Goal: Transaction & Acquisition: Purchase product/service

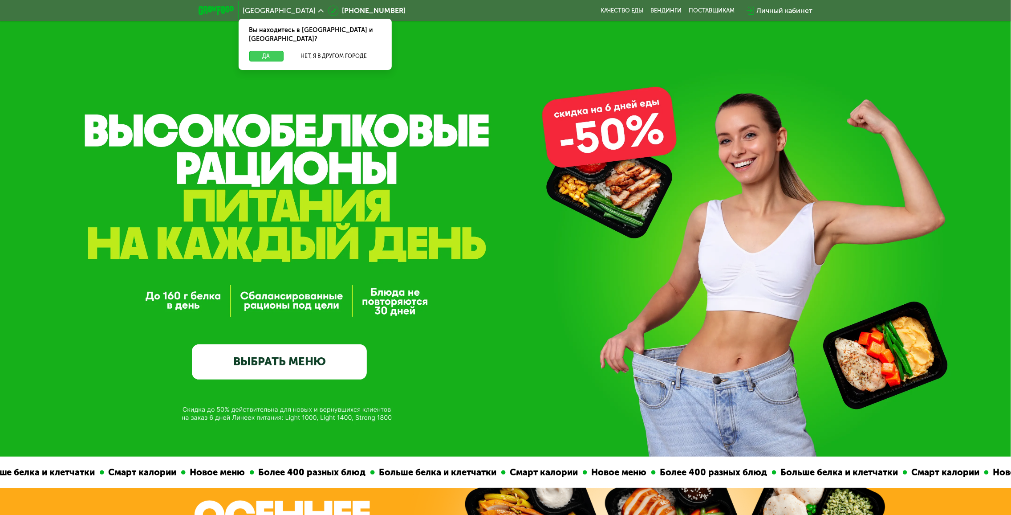
click at [268, 51] on button "Да" at bounding box center [266, 56] width 34 height 11
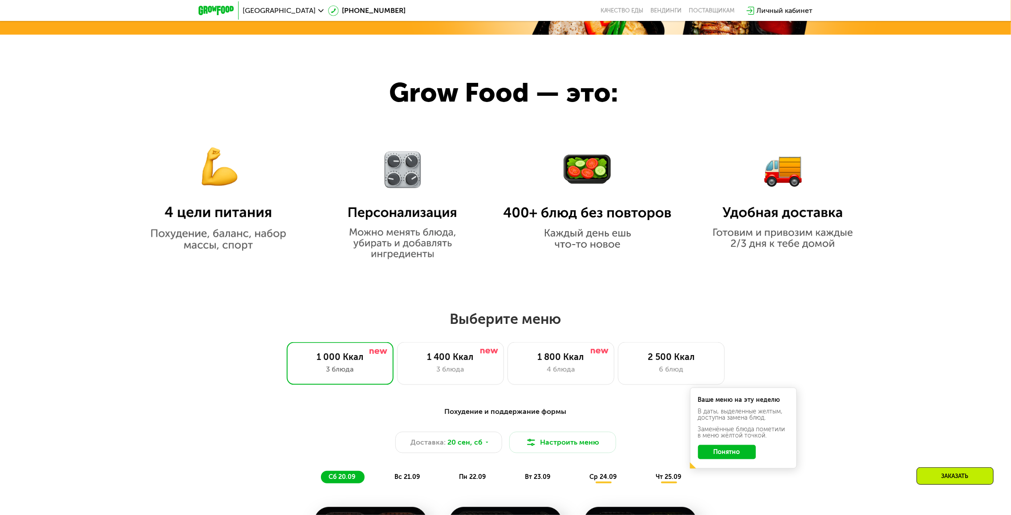
scroll to position [712, 0]
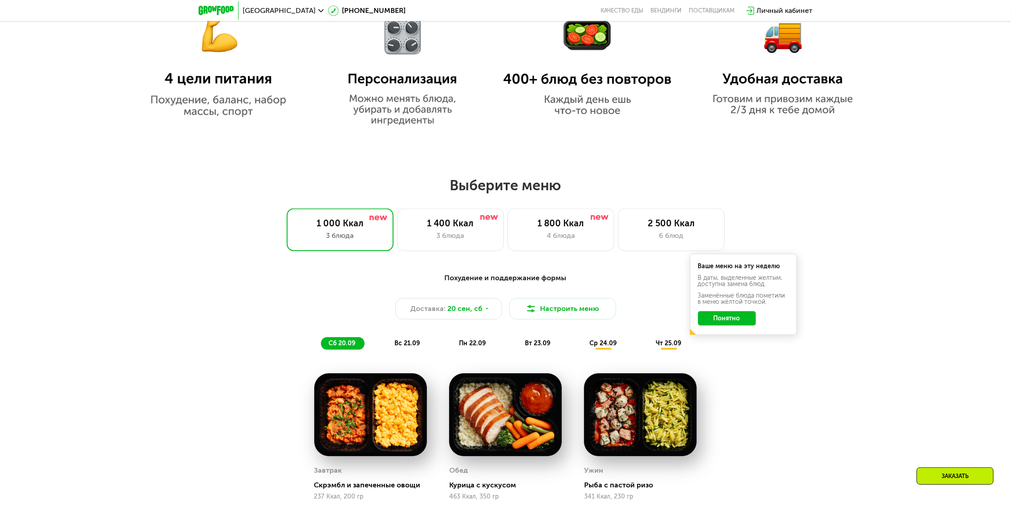
click at [484, 281] on div "Похудение и поддержание формы" at bounding box center [505, 278] width 527 height 11
click at [513, 300] on div "Похудение и поддержание формы Доставка: [DATE] Настроить меню сб 20.09 вс 21.09…" at bounding box center [505, 311] width 527 height 77
click at [529, 303] on button "Настроить меню" at bounding box center [562, 308] width 107 height 21
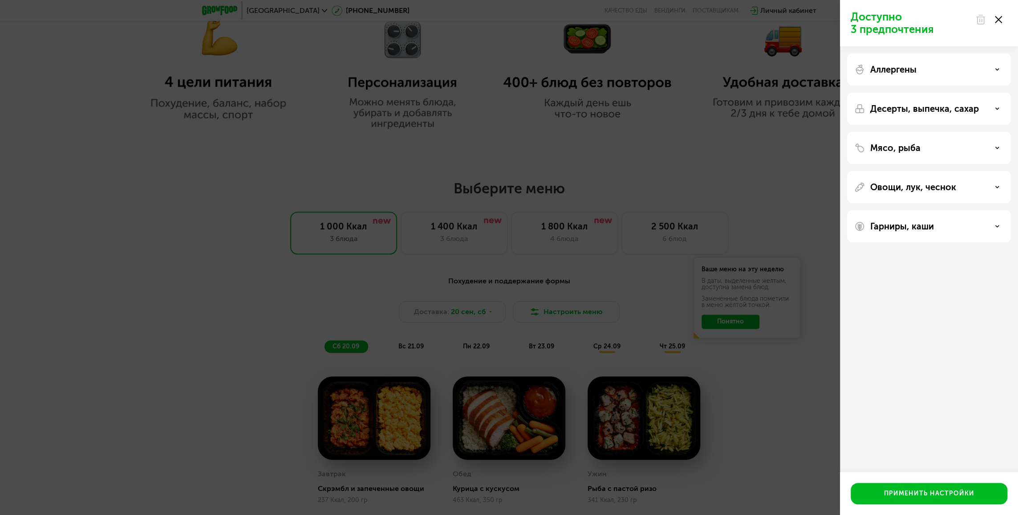
click at [906, 110] on p "Десерты, выпечка, сахар" at bounding box center [925, 108] width 109 height 11
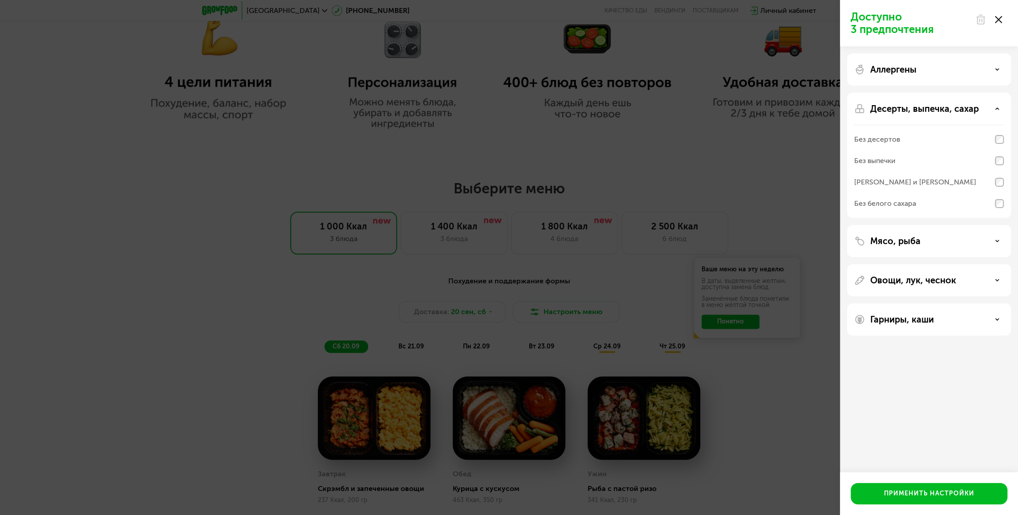
drag, startPoint x: 904, startPoint y: 106, endPoint x: 896, endPoint y: 80, distance: 26.5
click at [903, 105] on p "Десерты, выпечка, сахар" at bounding box center [925, 108] width 109 height 11
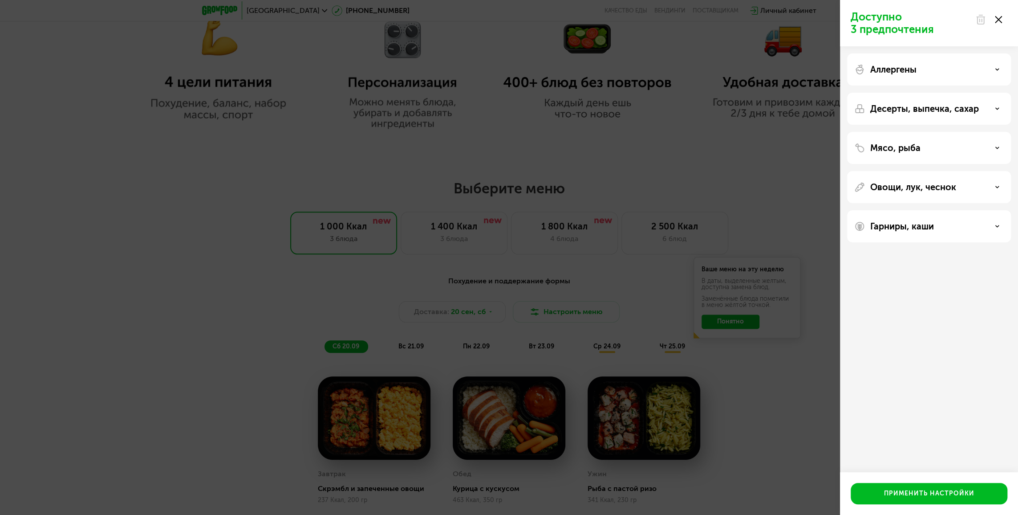
click at [889, 69] on p "Аллергены" at bounding box center [894, 69] width 46 height 11
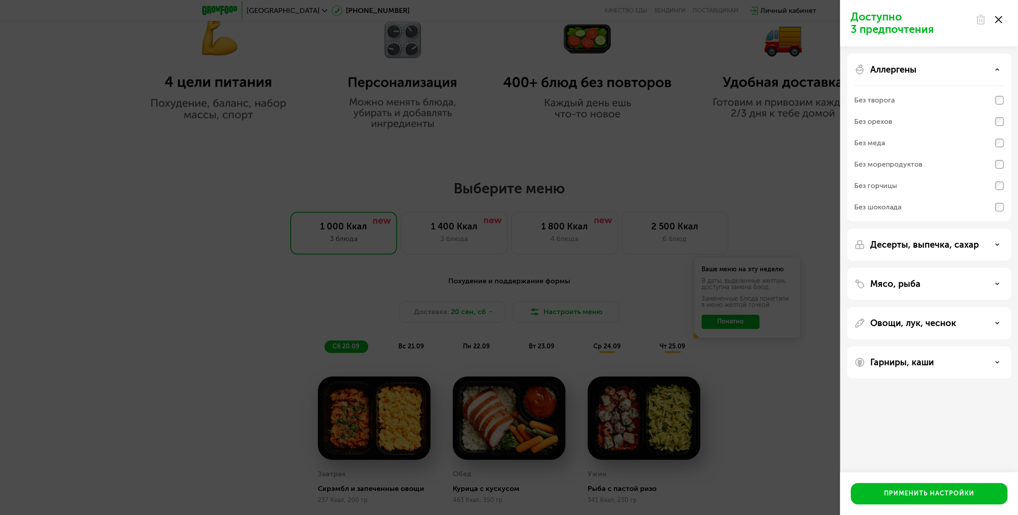
click at [889, 69] on p "Аллергены" at bounding box center [894, 69] width 46 height 11
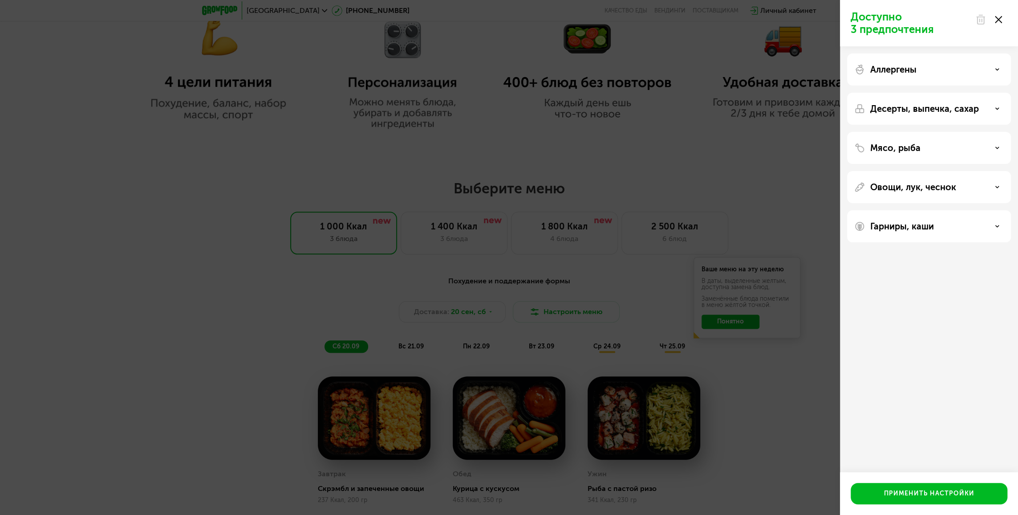
click at [727, 174] on div "Доступно 3 предпочтения Аллергены Десерты, выпечка, сахар Мясо, рыба Овощи, лук…" at bounding box center [509, 257] width 1018 height 515
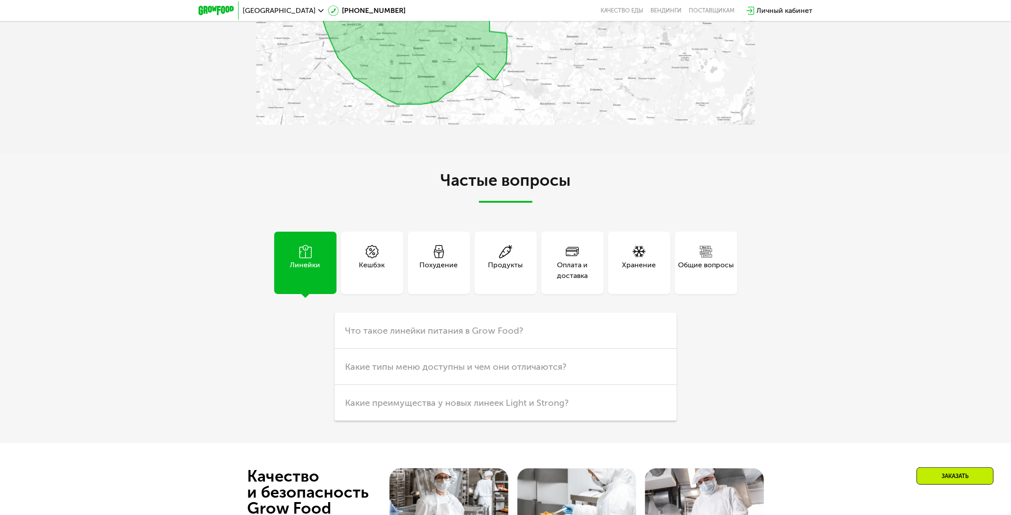
scroll to position [2672, 0]
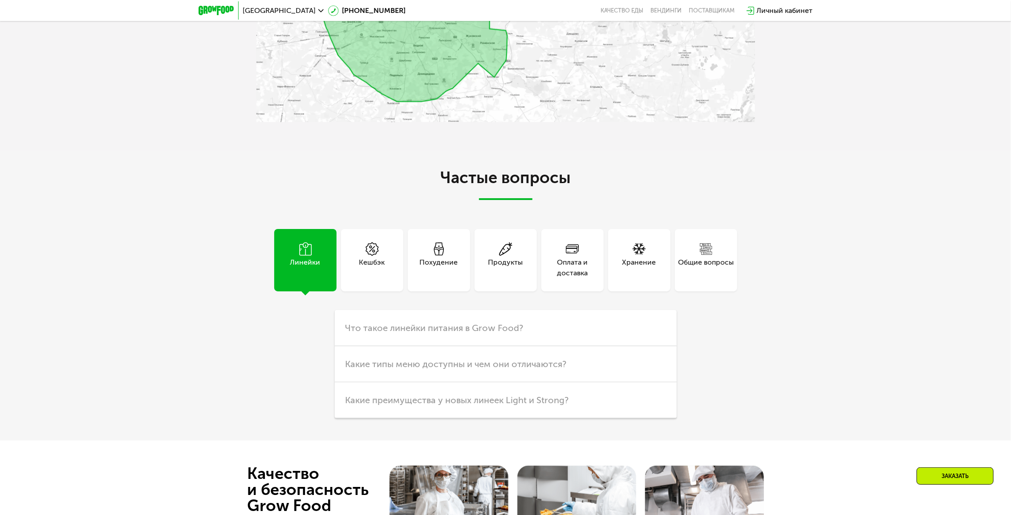
click at [404, 265] on div "Кешбэк" at bounding box center [372, 260] width 67 height 62
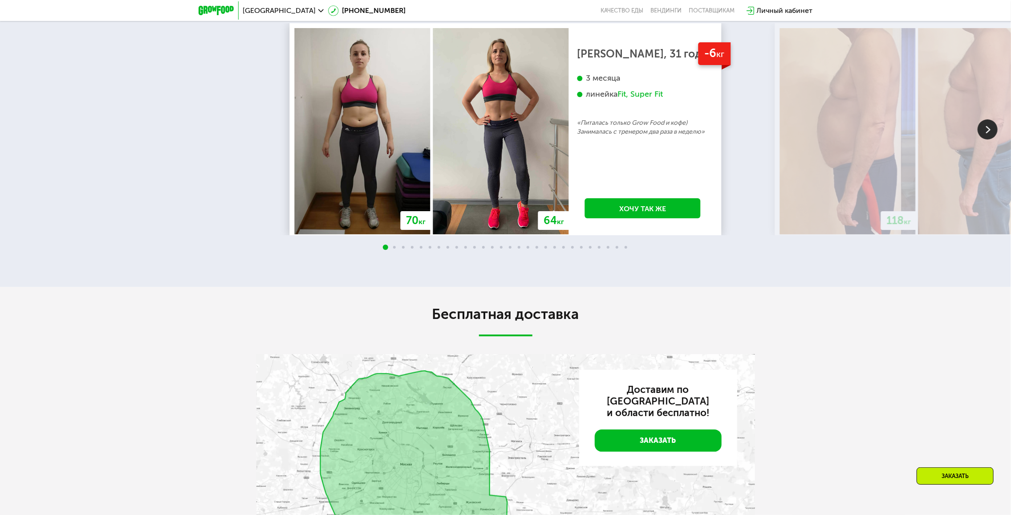
scroll to position [0, 0]
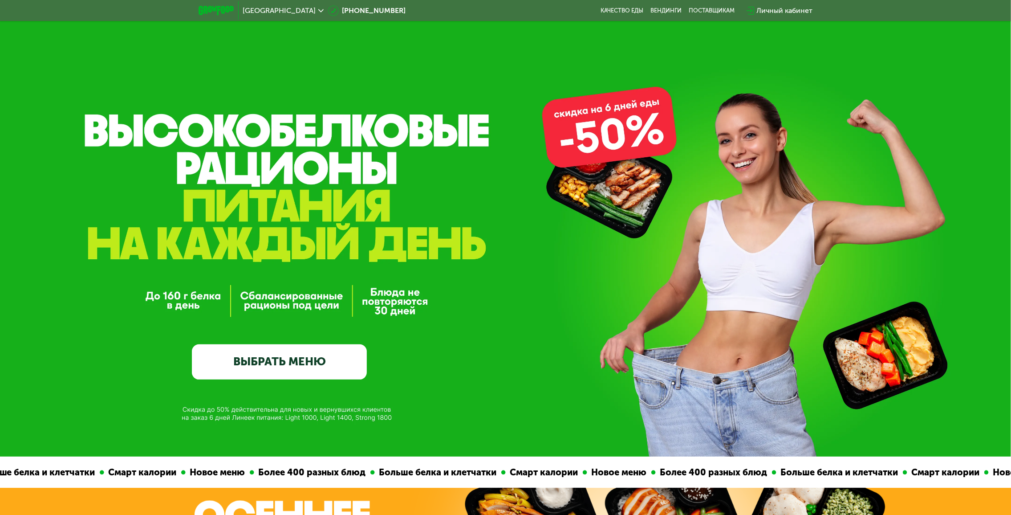
drag, startPoint x: 155, startPoint y: 333, endPoint x: 236, endPoint y: 291, distance: 91.2
click at [265, 354] on link "ВЫБРАТЬ МЕНЮ" at bounding box center [279, 361] width 175 height 35
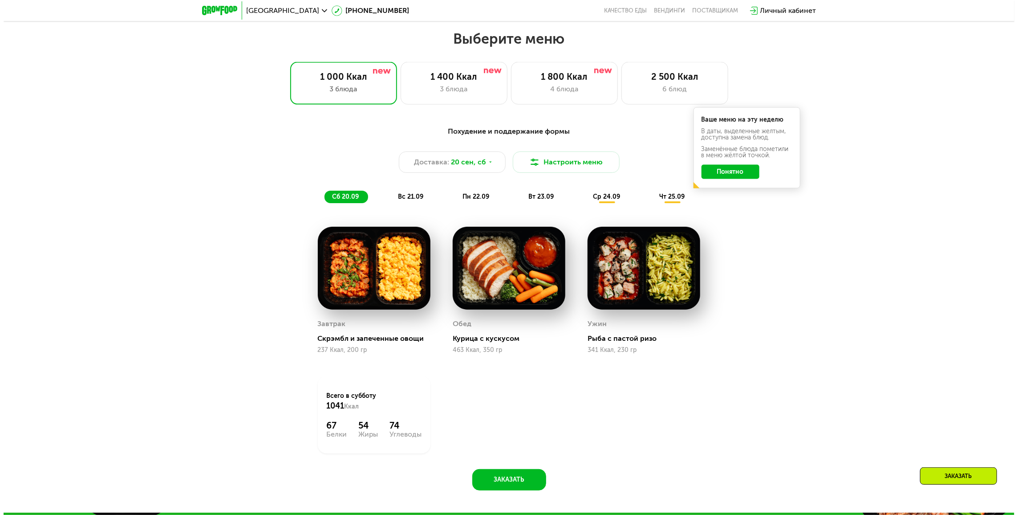
scroll to position [871, 0]
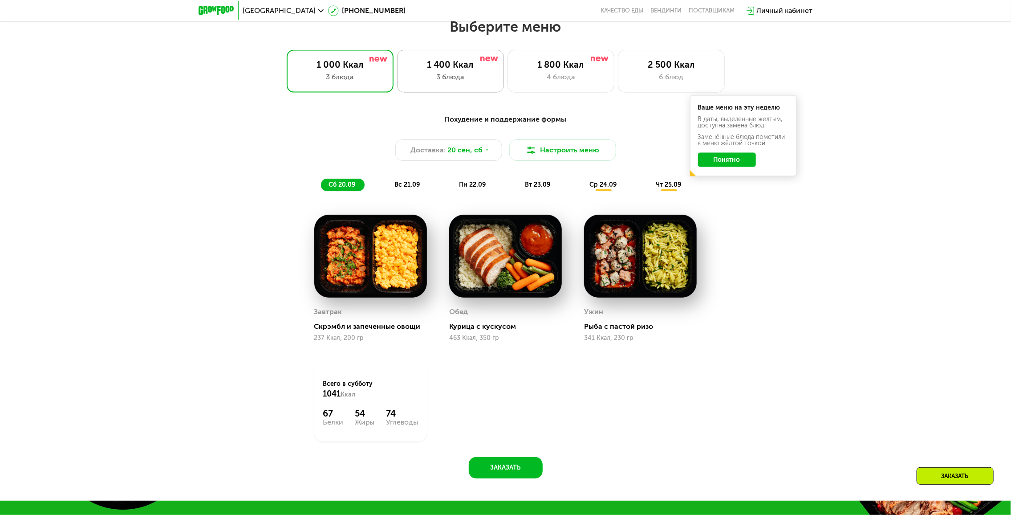
click at [427, 75] on div "3 блюда" at bounding box center [451, 77] width 88 height 11
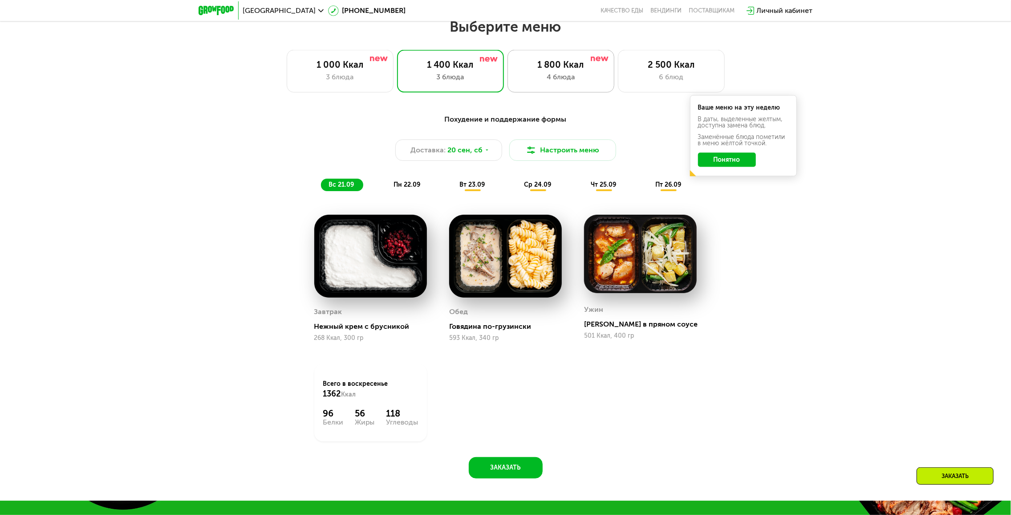
click at [571, 77] on div "4 блюда" at bounding box center [561, 77] width 88 height 11
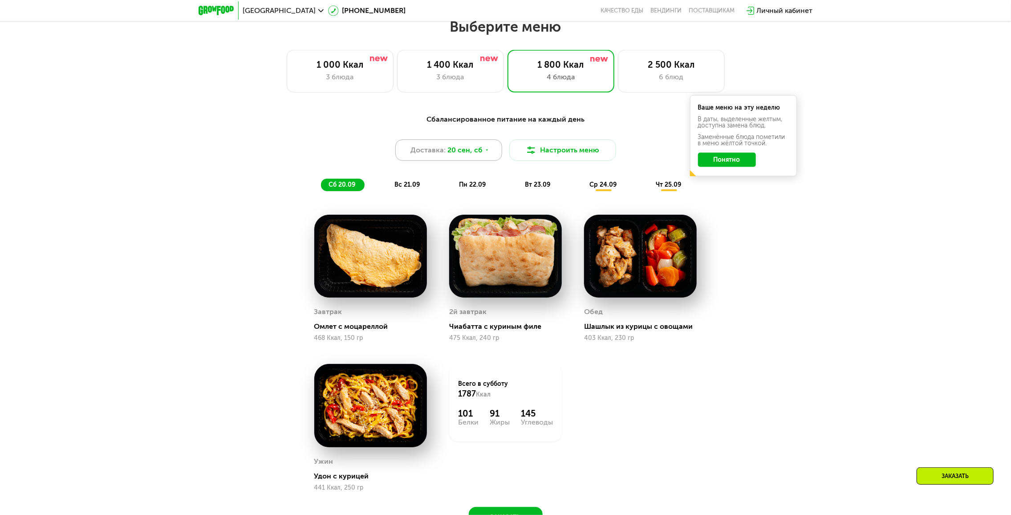
click at [432, 155] on span "Доставка:" at bounding box center [428, 150] width 35 height 11
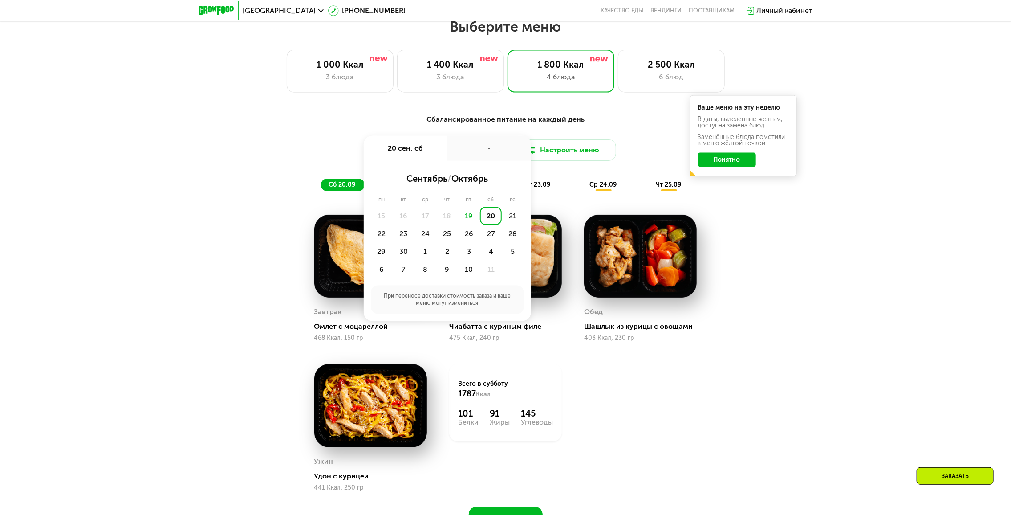
click at [432, 156] on div "20 сен, сб" at bounding box center [406, 148] width 84 height 25
click at [801, 429] on div "Сбалансированное питание на каждый день Доставка: [DATE] сен, сб - сентябрь / о…" at bounding box center [505, 326] width 1011 height 448
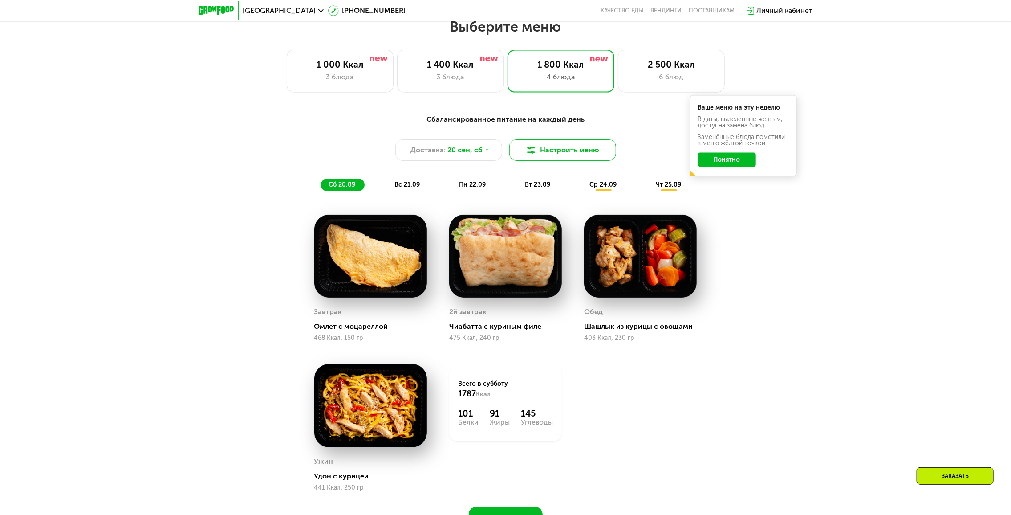
click at [559, 150] on button "Настроить меню" at bounding box center [562, 149] width 107 height 21
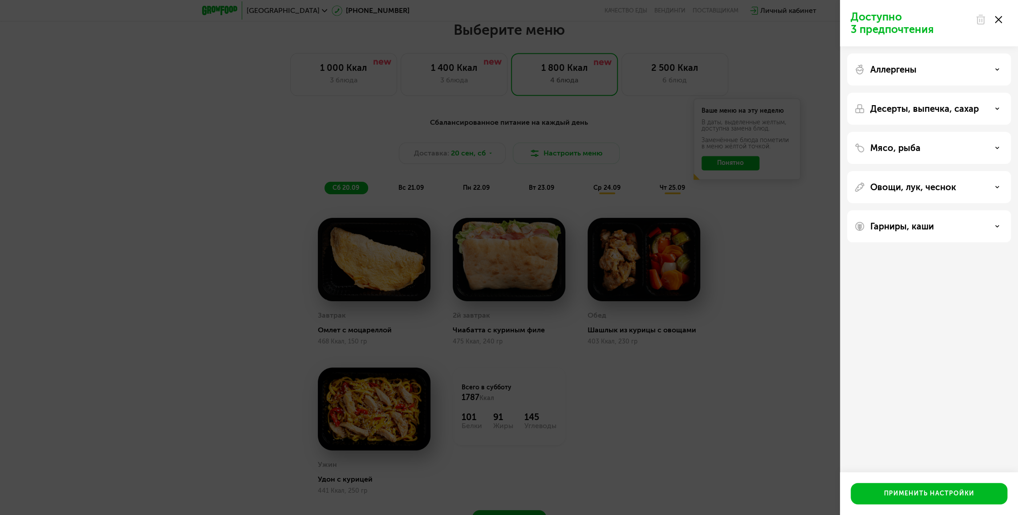
click at [876, 224] on p "Гарниры, каши" at bounding box center [903, 226] width 64 height 11
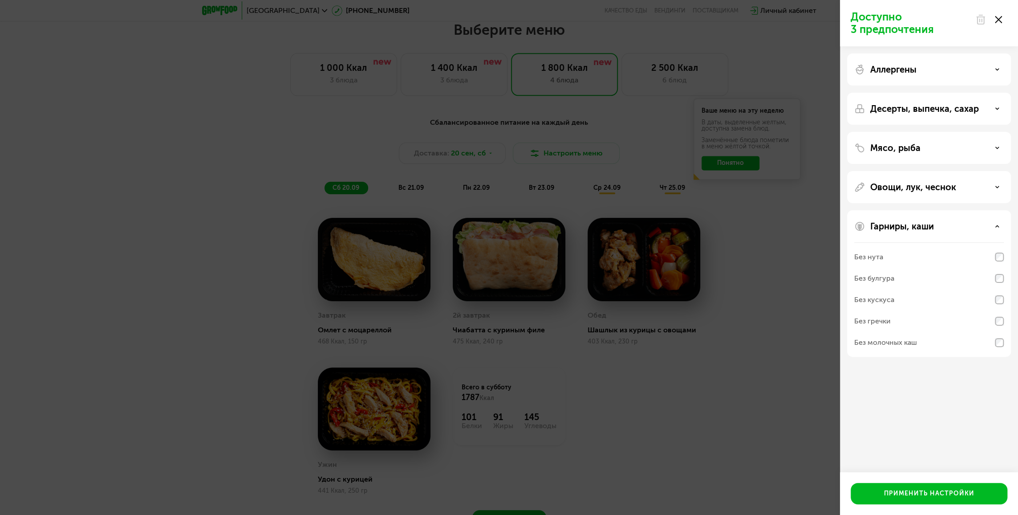
click at [880, 199] on div "Овощи, лук, чеснок" at bounding box center [929, 187] width 164 height 32
click at [900, 78] on div "Аллергены" at bounding box center [929, 69] width 164 height 32
click at [895, 65] on p "Аллергены" at bounding box center [894, 69] width 46 height 11
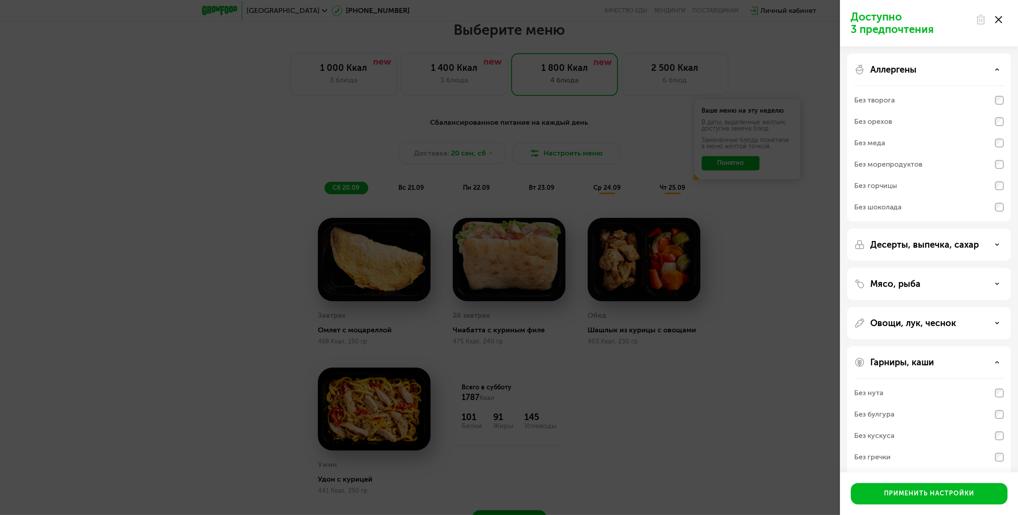
click at [909, 239] on p "Десерты, выпечка, сахар" at bounding box center [925, 244] width 109 height 11
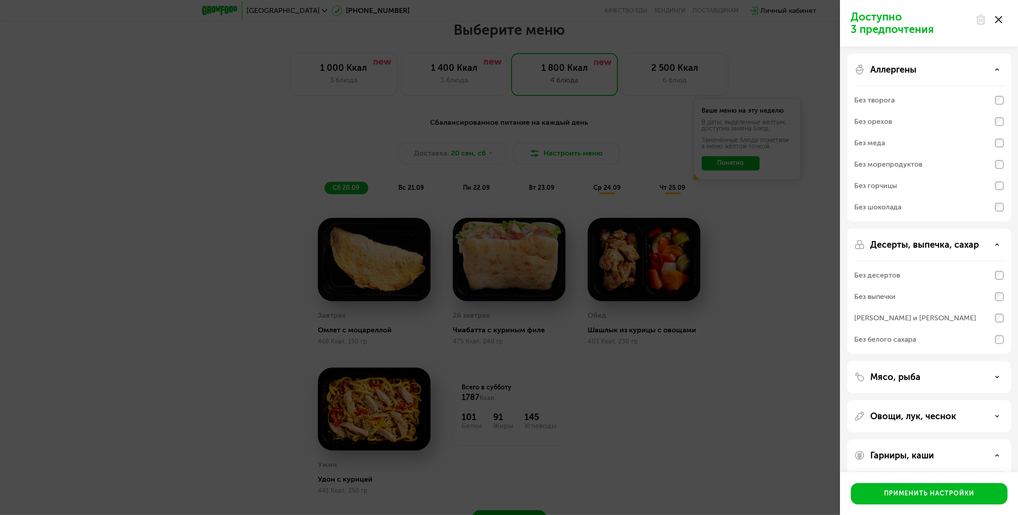
click at [900, 292] on div "Без выпечки" at bounding box center [929, 296] width 150 height 21
click at [904, 317] on div "[PERSON_NAME] и [PERSON_NAME]" at bounding box center [915, 318] width 122 height 11
click at [907, 337] on div "Без белого сахара" at bounding box center [885, 339] width 62 height 11
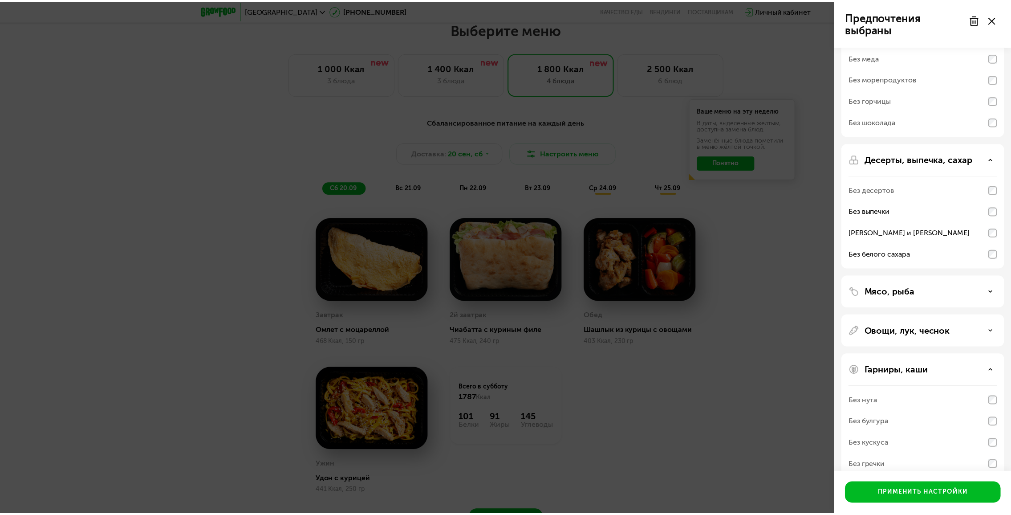
scroll to position [89, 0]
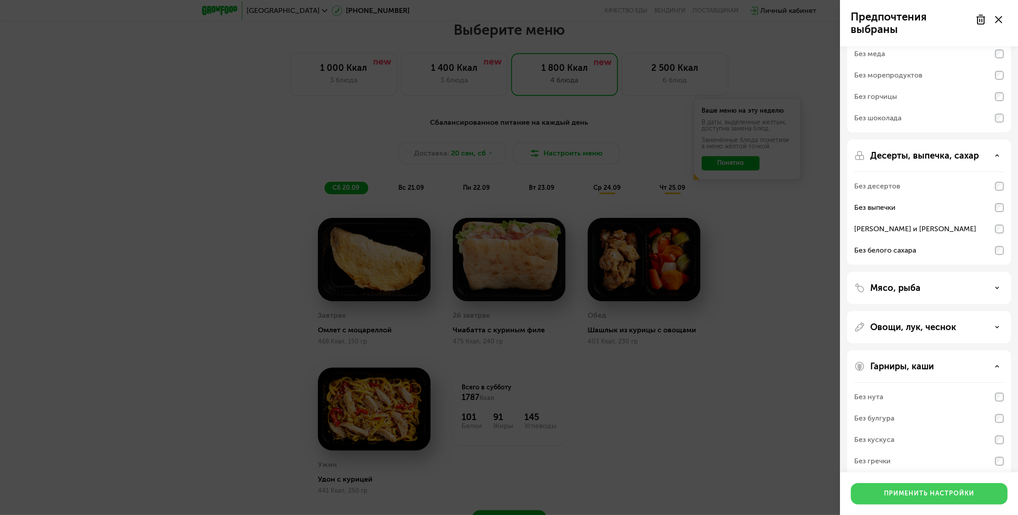
click at [897, 491] on div "Применить настройки" at bounding box center [929, 493] width 90 height 9
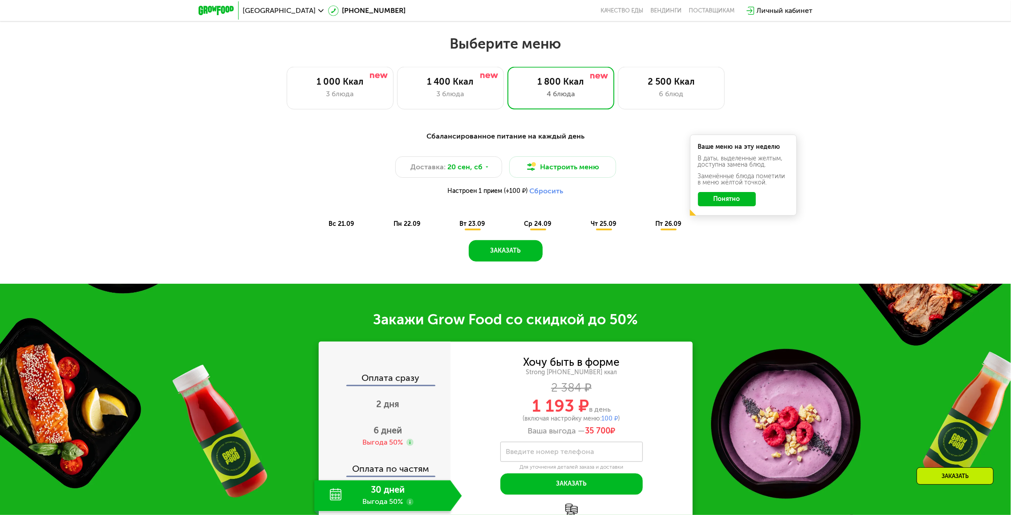
scroll to position [782, 0]
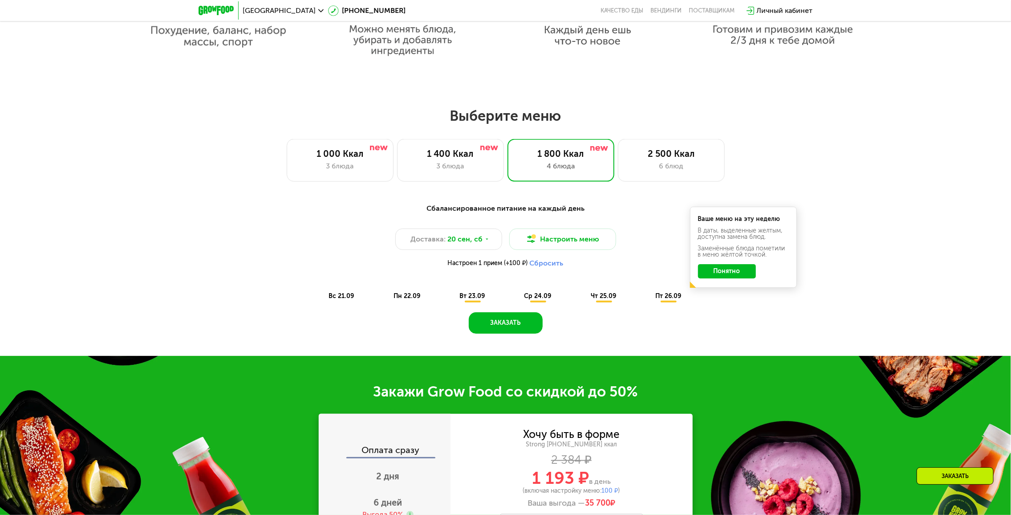
drag, startPoint x: 429, startPoint y: 297, endPoint x: 425, endPoint y: 301, distance: 6.0
click at [428, 297] on div "вс 21.09 пн 22.09 вт 23.09 ср 24.09 чт 25.09 пт 26.09" at bounding box center [506, 296] width 370 height 12
click at [404, 300] on span "пн 22.09" at bounding box center [407, 296] width 27 height 8
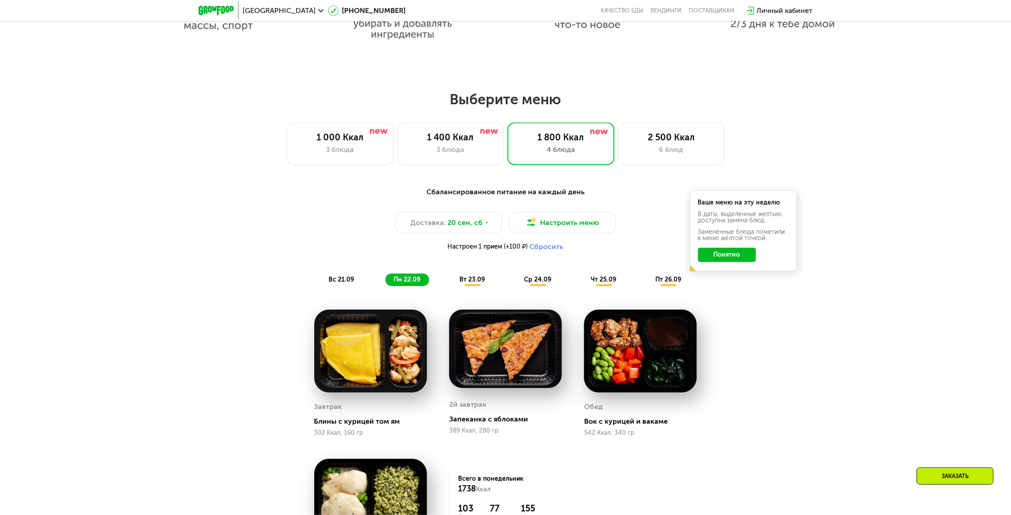
scroll to position [871, 0]
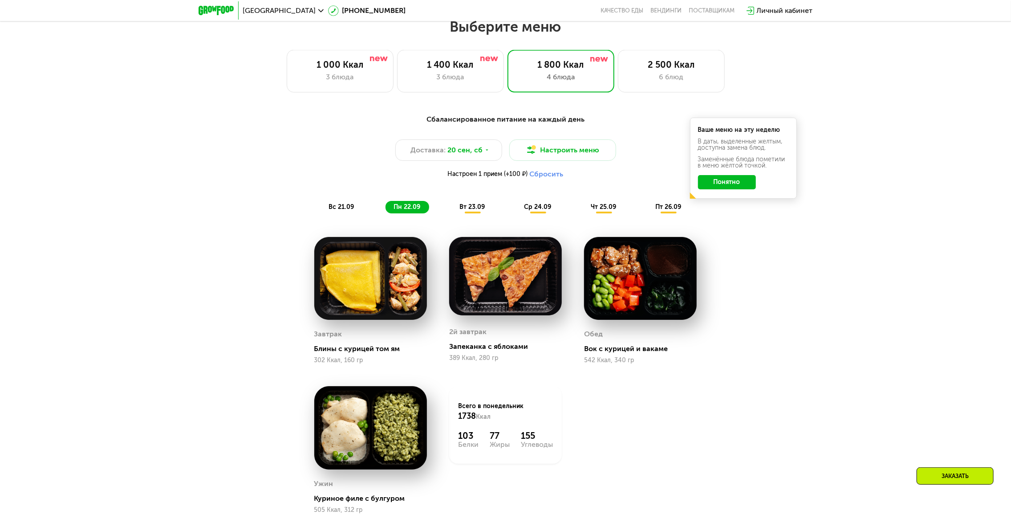
click at [468, 211] on span "вт 23.09" at bounding box center [472, 207] width 25 height 8
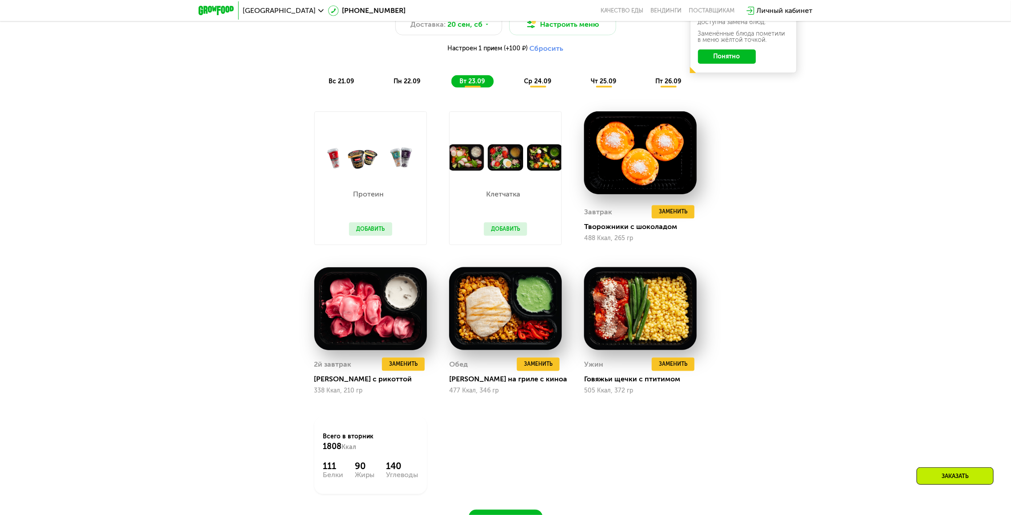
scroll to position [1005, 0]
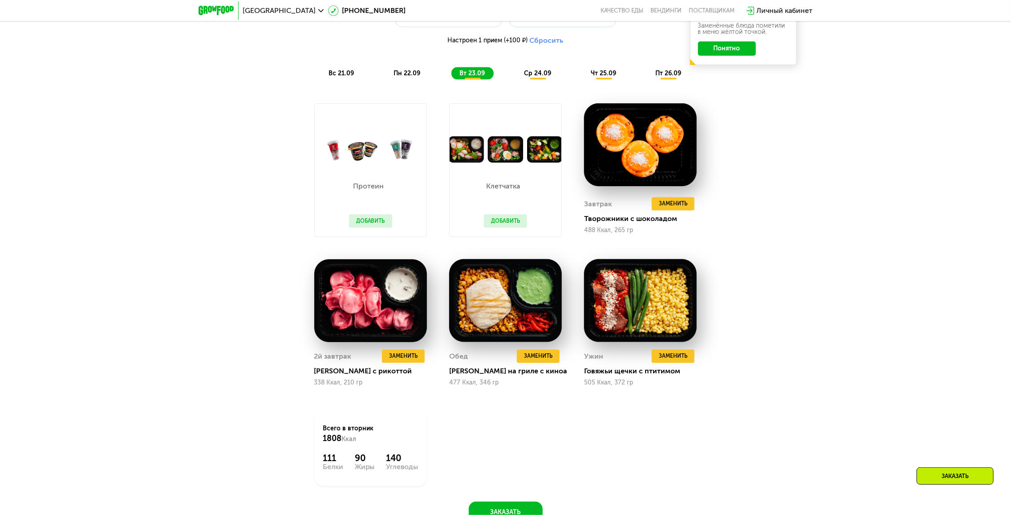
click at [372, 220] on button "Добавить" at bounding box center [370, 220] width 43 height 13
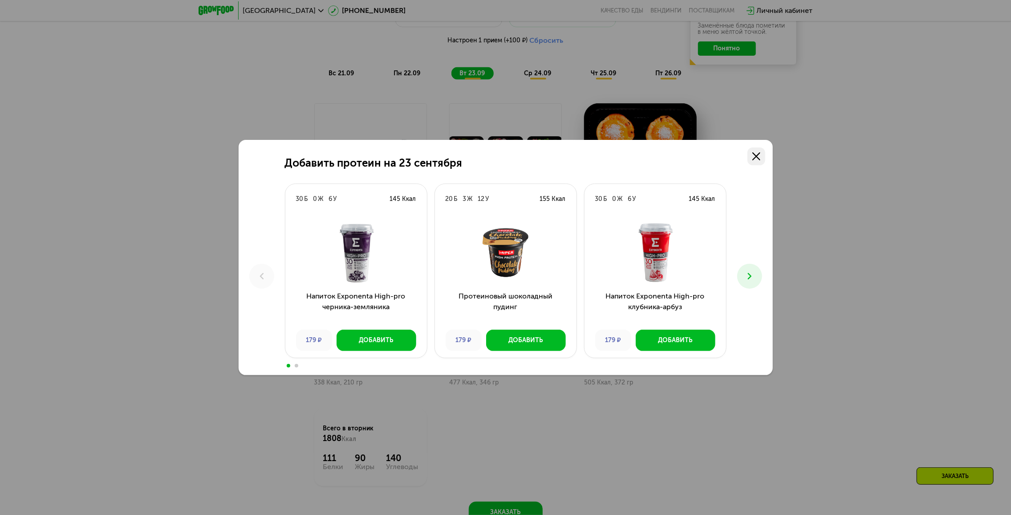
click at [759, 153] on icon at bounding box center [757, 156] width 8 height 8
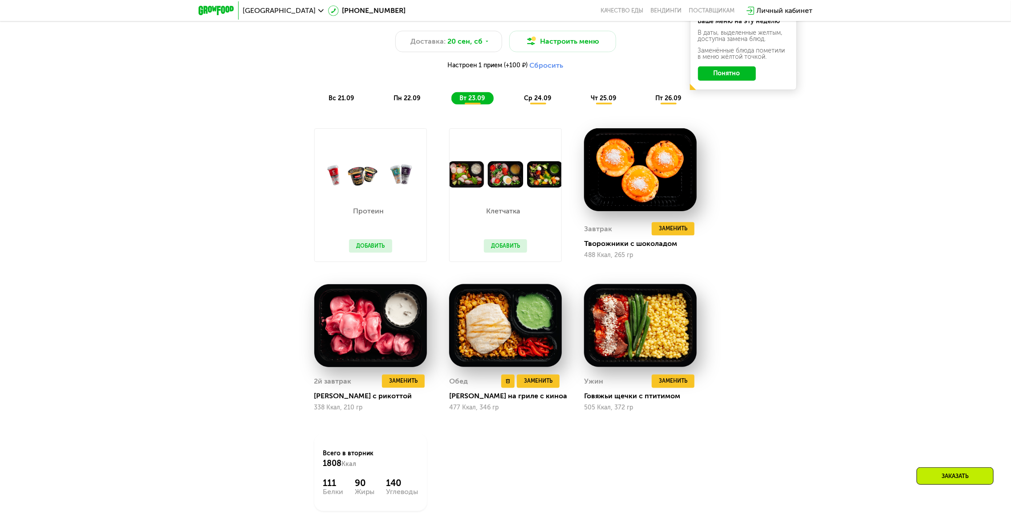
scroll to position [871, 0]
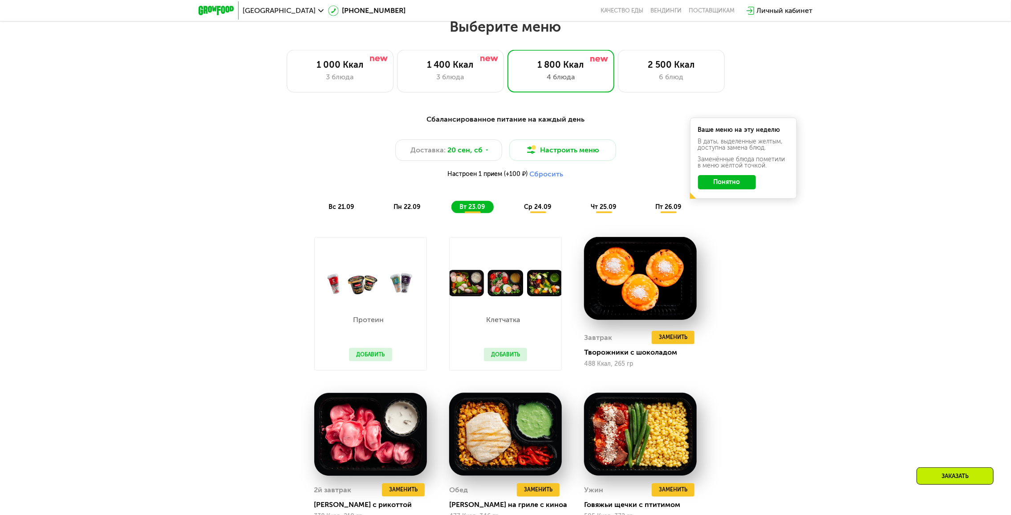
click at [536, 210] on span "ср 24.09" at bounding box center [538, 207] width 27 height 8
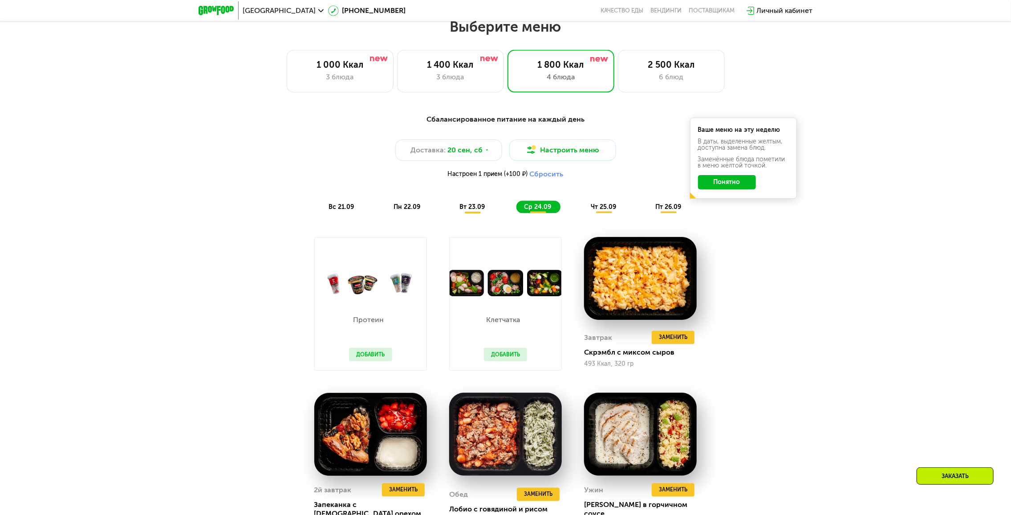
click at [714, 185] on button "Понятно" at bounding box center [727, 182] width 58 height 14
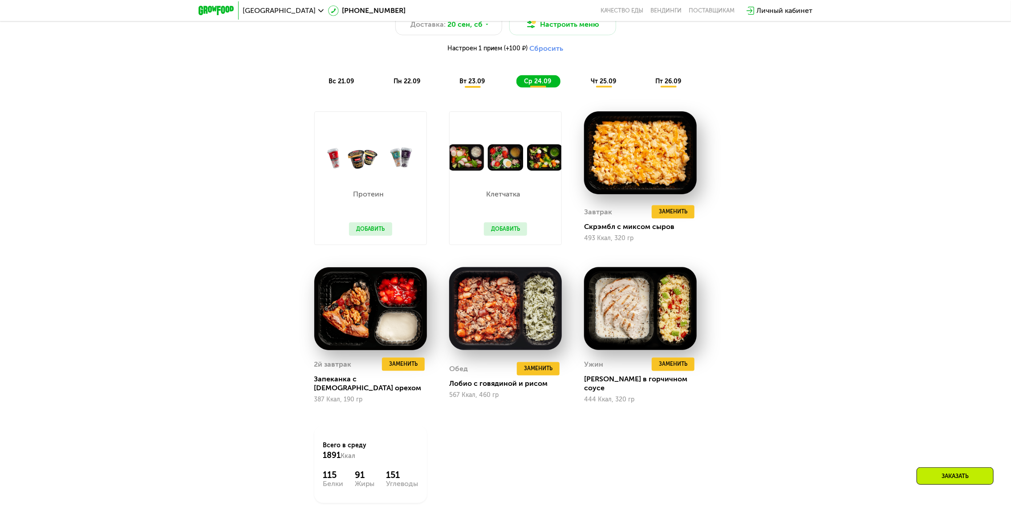
scroll to position [1005, 0]
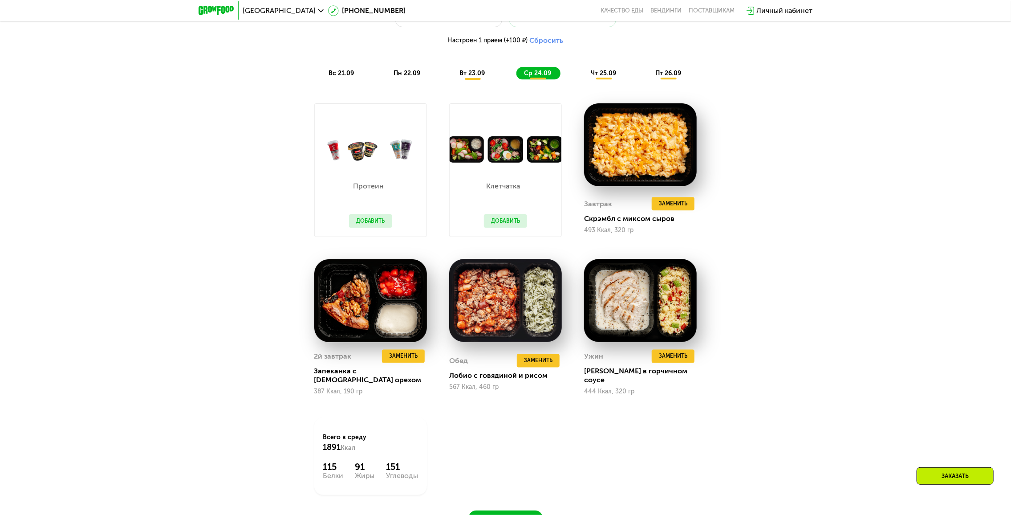
click at [505, 220] on button "Добавить" at bounding box center [505, 220] width 43 height 13
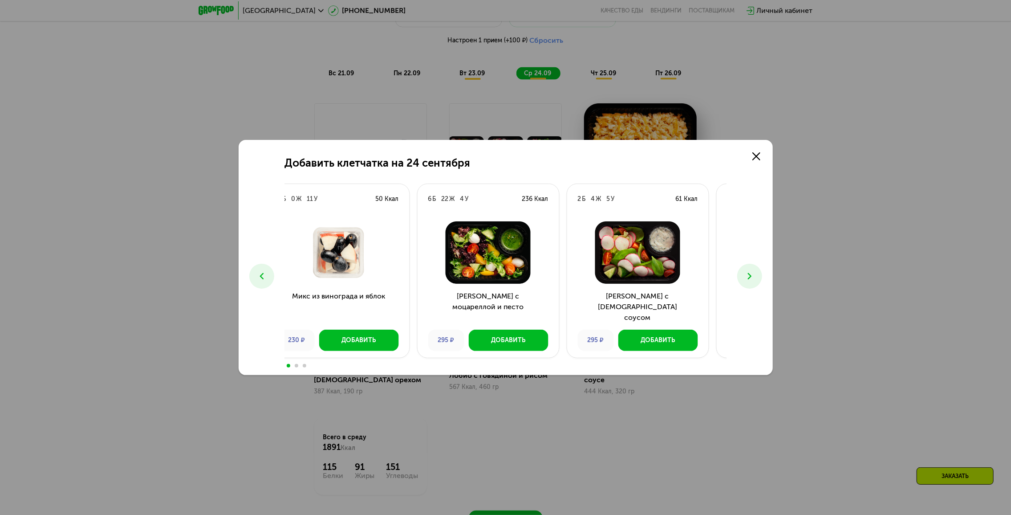
click at [656, 317] on div "Салат с греческим соусом 295 ₽ Добавить" at bounding box center [638, 285] width 142 height 143
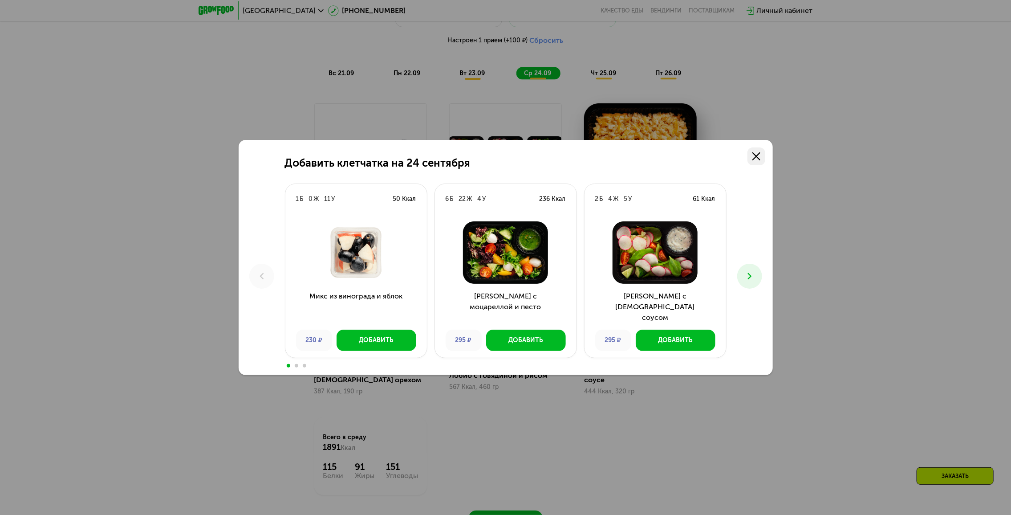
click at [757, 155] on use at bounding box center [757, 156] width 8 height 8
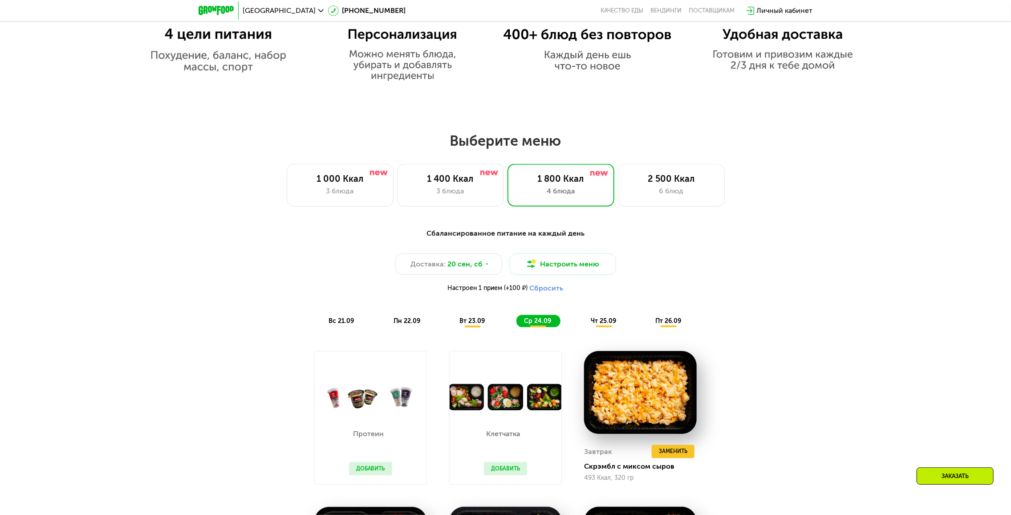
scroll to position [782, 0]
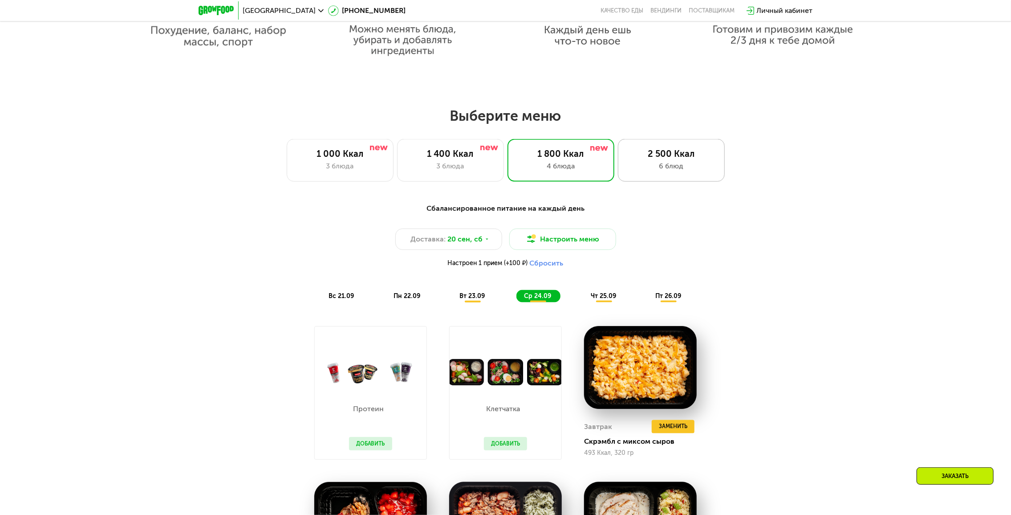
click at [671, 163] on div "6 блюд" at bounding box center [671, 166] width 88 height 11
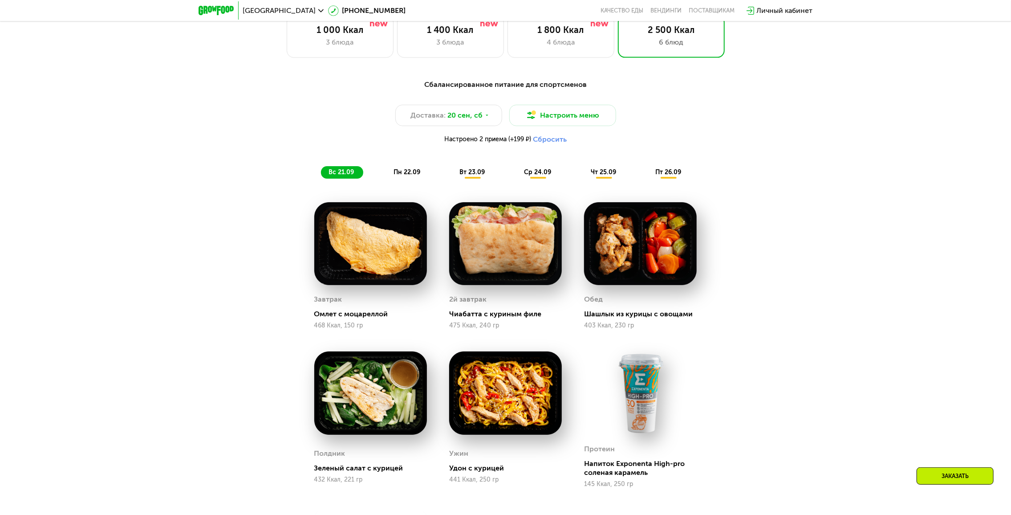
scroll to position [915, 0]
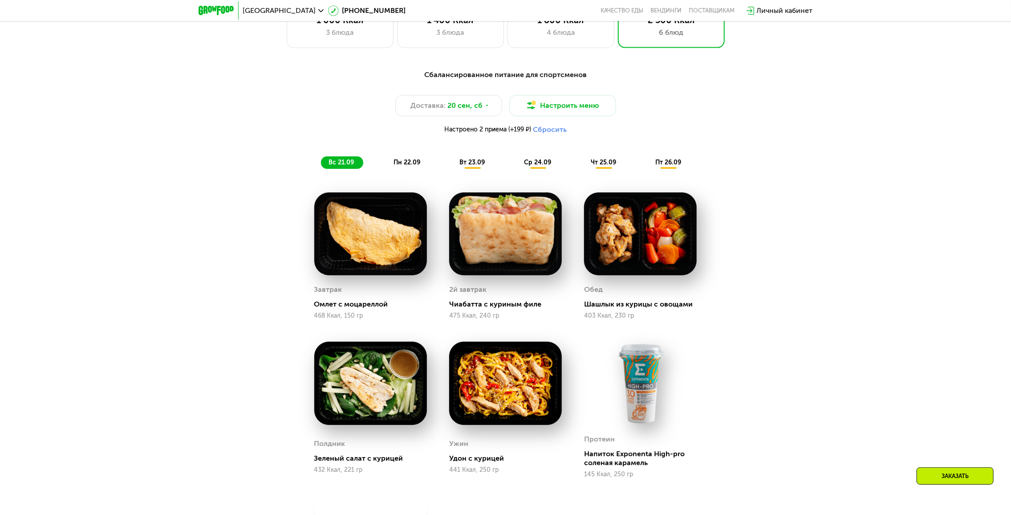
click at [466, 166] on span "вт 23.09" at bounding box center [472, 163] width 25 height 8
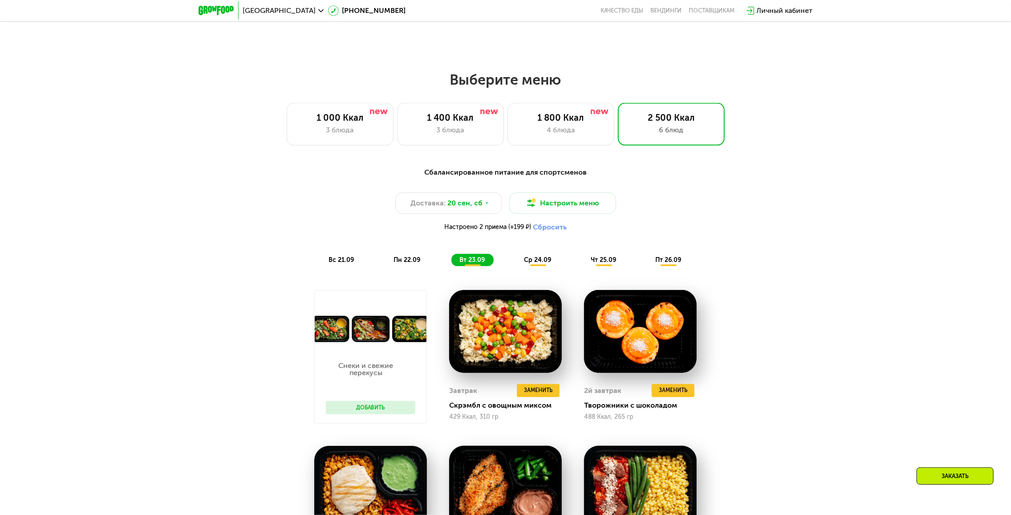
scroll to position [737, 0]
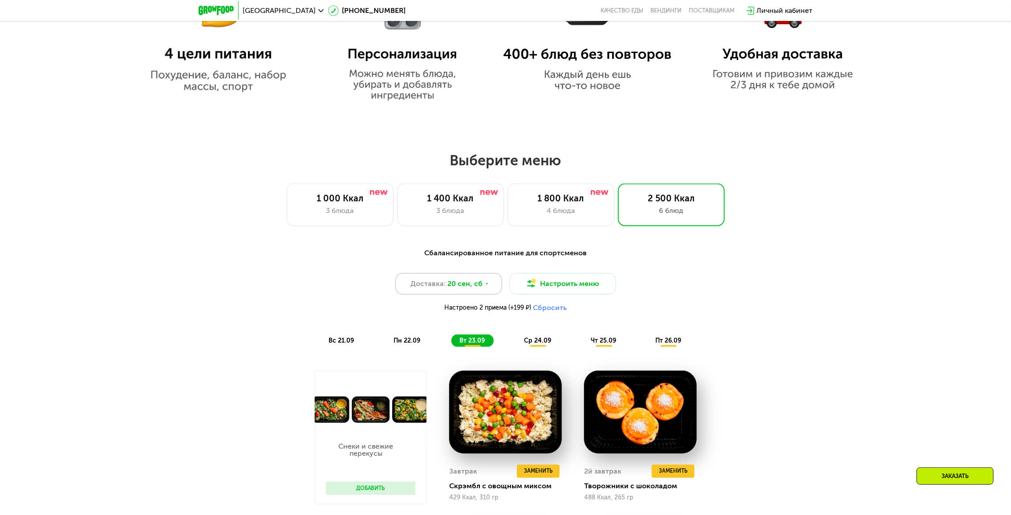
click at [457, 285] on span "20 сен, сб" at bounding box center [464, 283] width 35 height 11
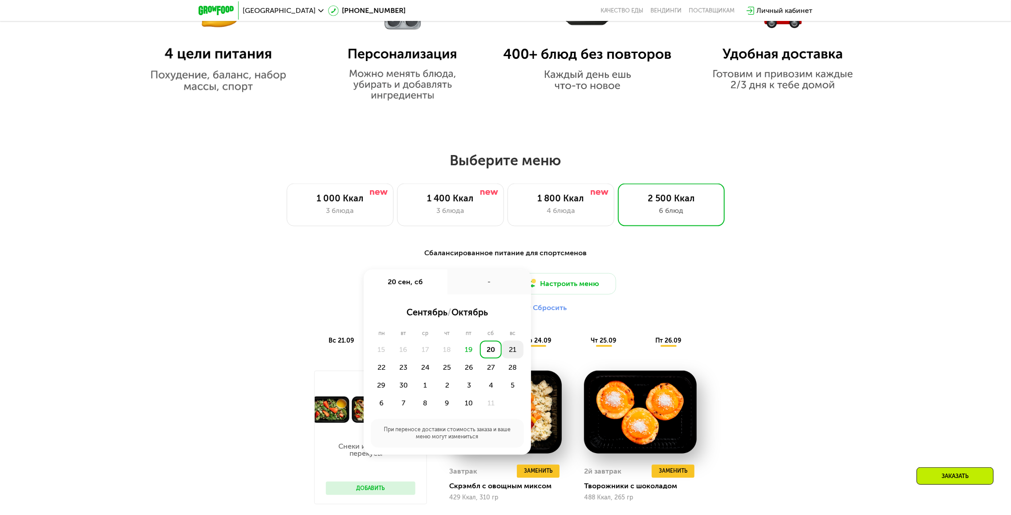
click at [508, 351] on div "21" at bounding box center [513, 350] width 22 height 18
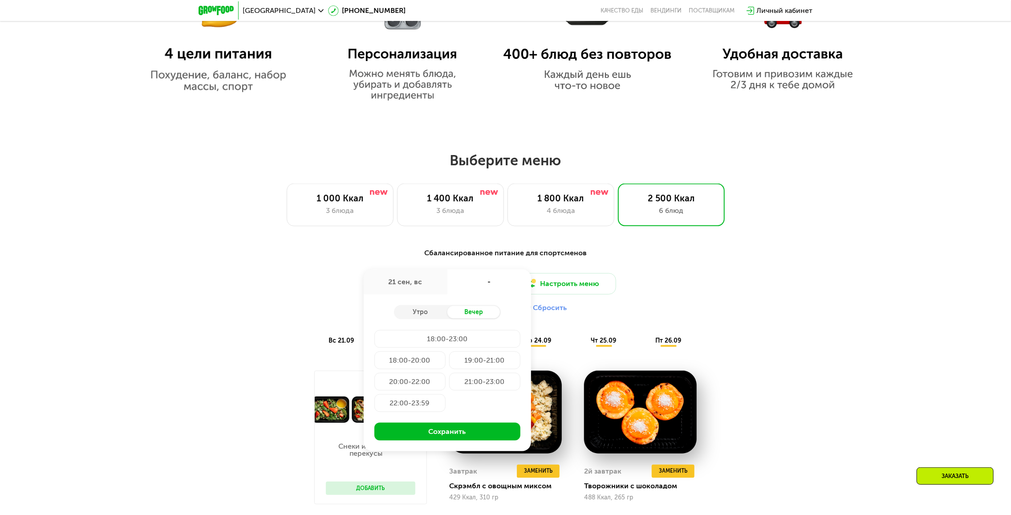
click at [738, 326] on div "Сбалансированное питание для спортсменов Доставка: [DATE] сен, [GEOGRAPHIC_DATA…" at bounding box center [505, 297] width 527 height 99
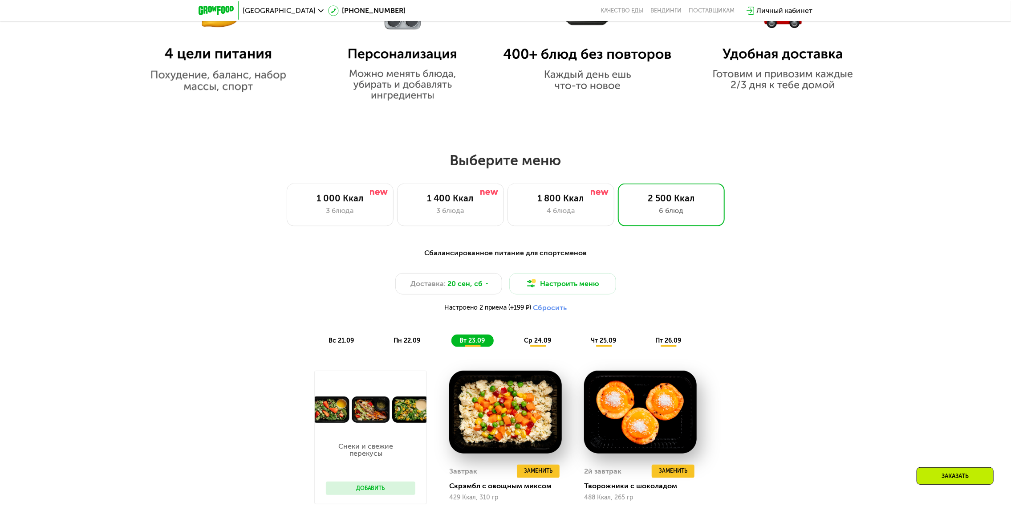
click at [536, 343] on span "ср 24.09" at bounding box center [538, 341] width 27 height 8
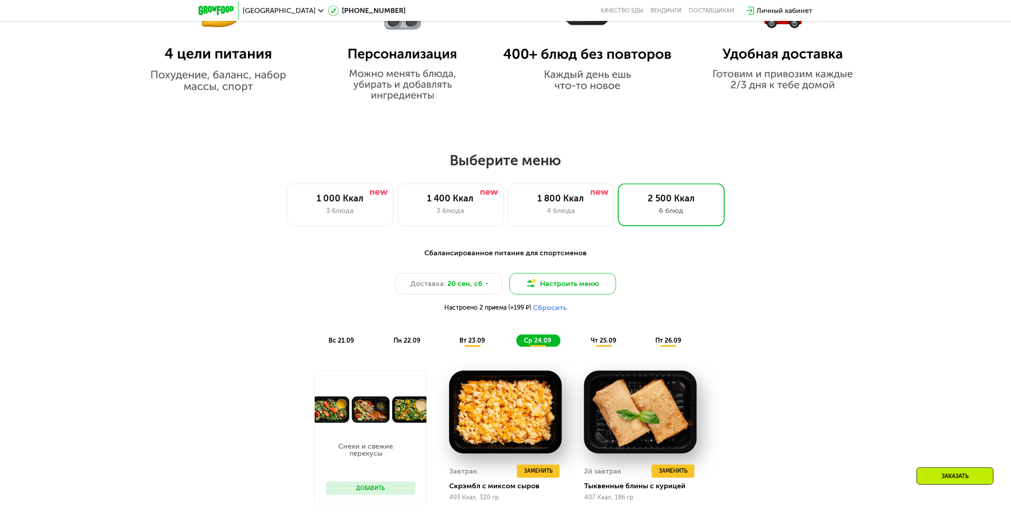
click at [541, 290] on button "Настроить меню" at bounding box center [562, 283] width 107 height 21
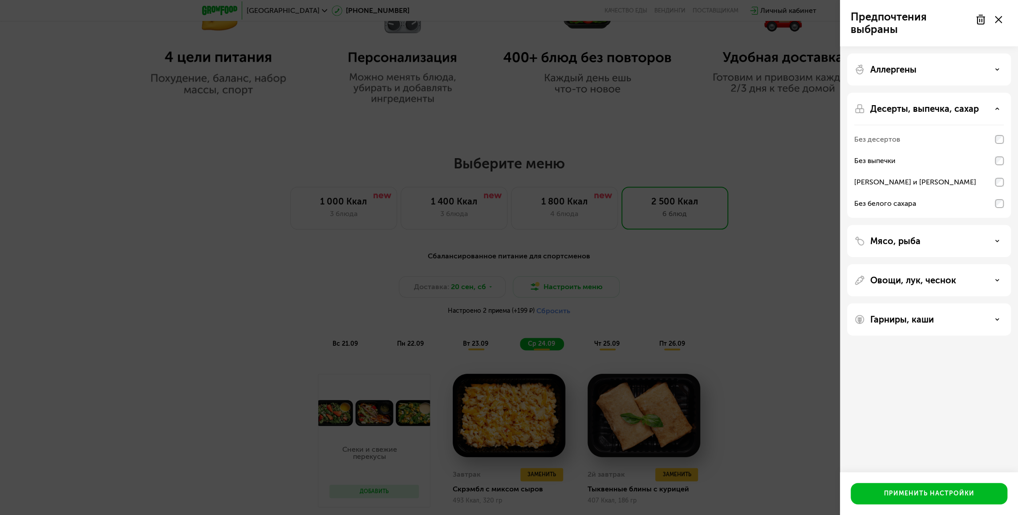
click at [772, 319] on div "Предпочтения выбраны Аллергены Десерты, выпечка, сахар Без десертов Без выпечки…" at bounding box center [509, 257] width 1018 height 515
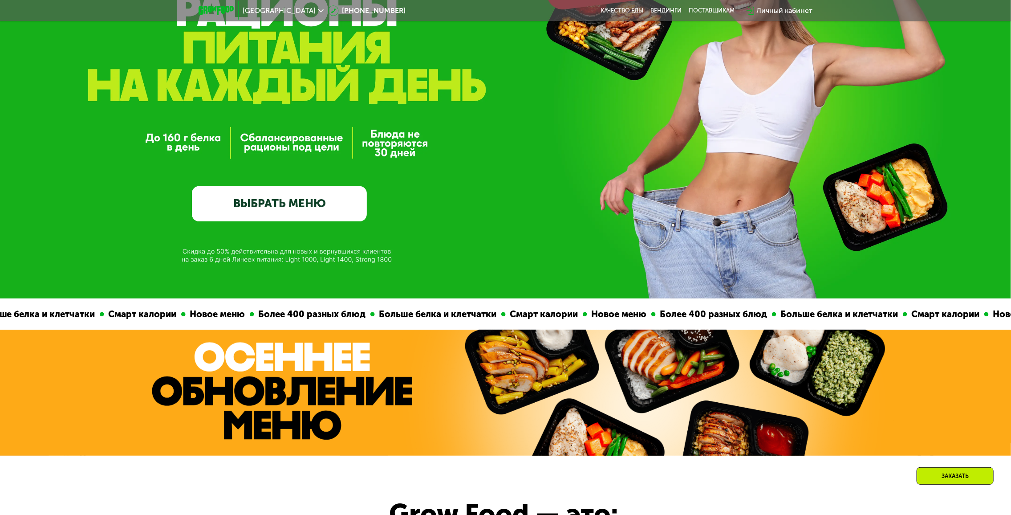
scroll to position [0, 0]
